Goal: Communication & Community: Answer question/provide support

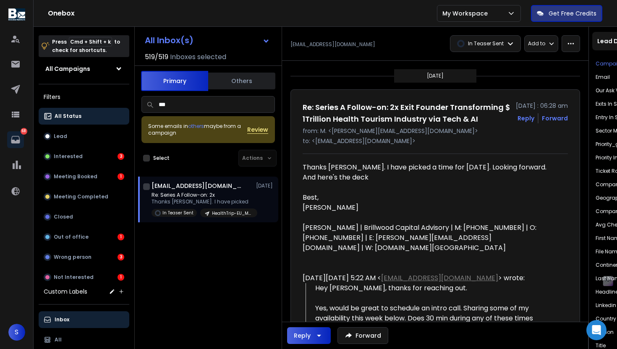
click at [356, 213] on div "Best, [PERSON_NAME]" at bounding box center [425, 203] width 245 height 20
click at [418, 183] on div "Thanks [PERSON_NAME]. I have picked a time for [DATE]. Looking forward. And her…" at bounding box center [425, 173] width 245 height 20
click at [202, 192] on p "Re: Series A Follow-on: 2x" at bounding box center [202, 195] width 101 height 7
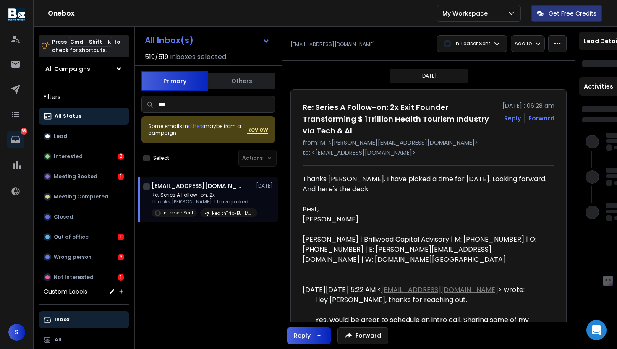
click at [189, 197] on p "Re: Series A Follow-on: 2x" at bounding box center [202, 195] width 101 height 7
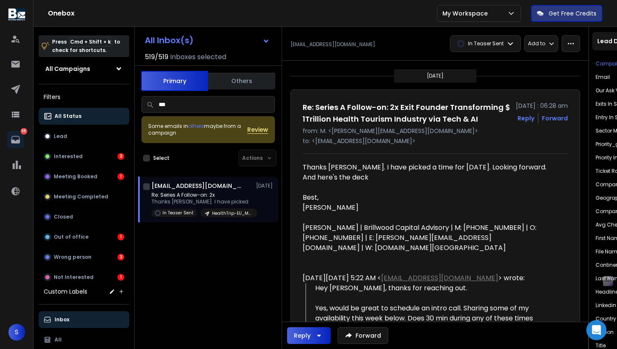
click at [321, 334] on icon "button" at bounding box center [319, 336] width 10 height 10
click at [315, 307] on div "Reply All" at bounding box center [307, 314] width 45 height 17
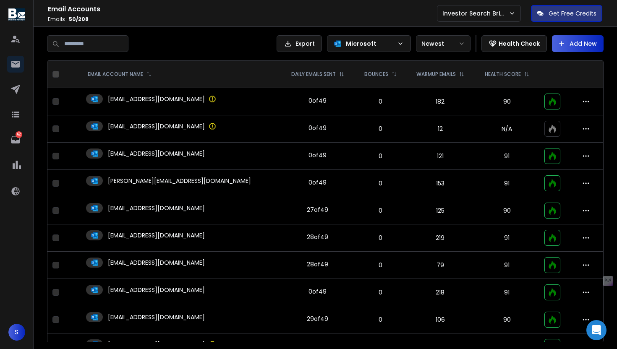
click at [371, 182] on p "0" at bounding box center [380, 183] width 41 height 8
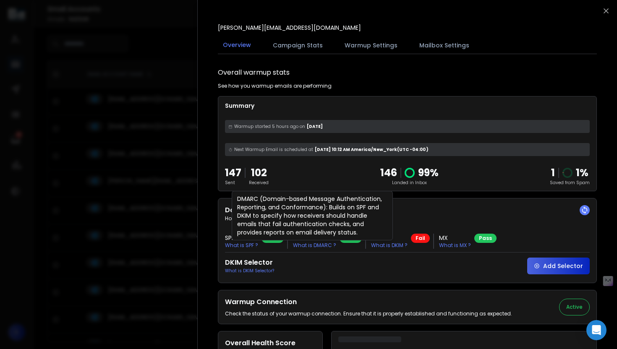
click at [303, 244] on p "What is DMARC ?" at bounding box center [314, 245] width 43 height 7
